Goal: Use online tool/utility: Utilize a website feature to perform a specific function

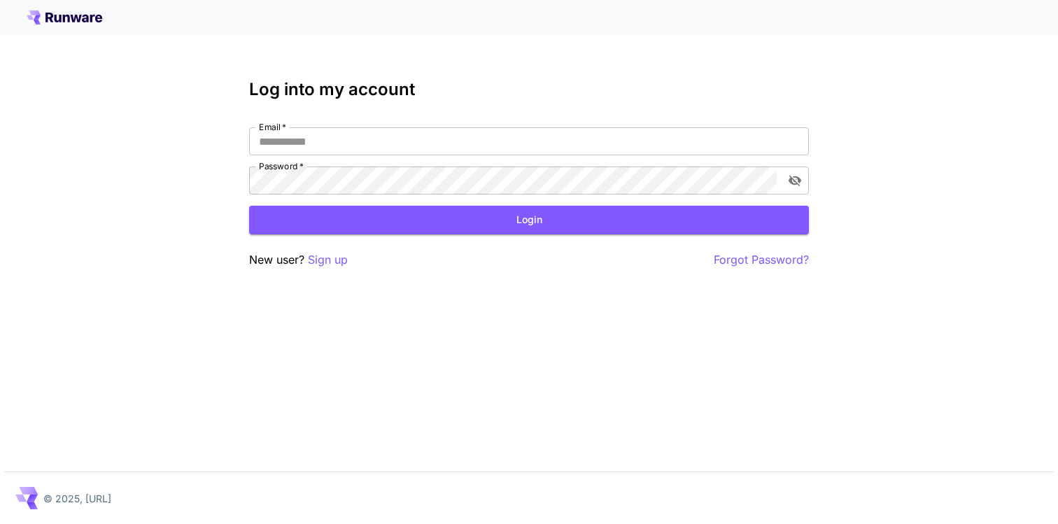
type input "**********"
click at [480, 217] on button "Login" at bounding box center [529, 220] width 560 height 29
click at [540, 219] on button "Login" at bounding box center [529, 220] width 560 height 29
